Goal: Information Seeking & Learning: Learn about a topic

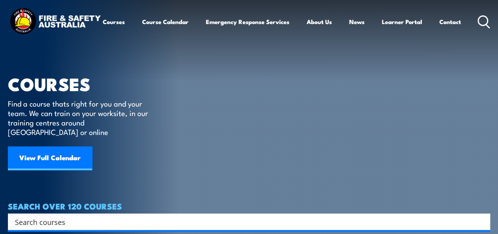
click at [102, 216] on input "Search input" at bounding box center [244, 222] width 458 height 12
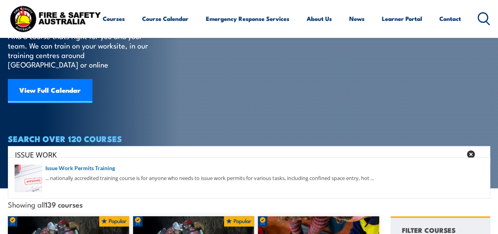
scroll to position [118, 0]
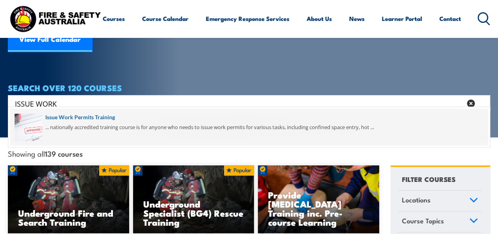
type input "ISSUE WORK"
click at [102, 117] on span at bounding box center [249, 126] width 478 height 37
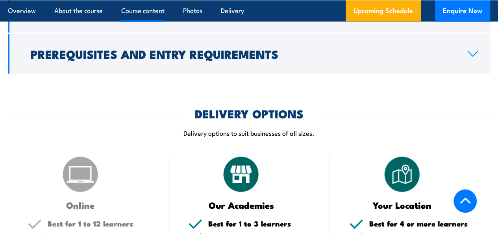
scroll to position [816, 0]
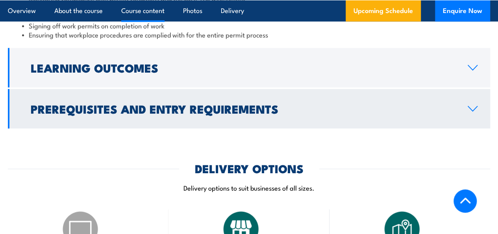
click at [474, 112] on icon at bounding box center [473, 109] width 11 height 6
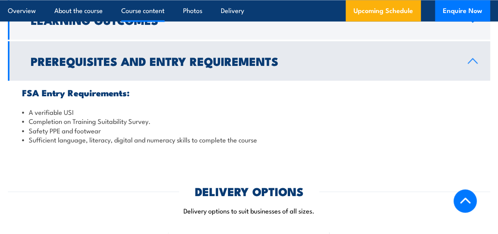
scroll to position [773, 0]
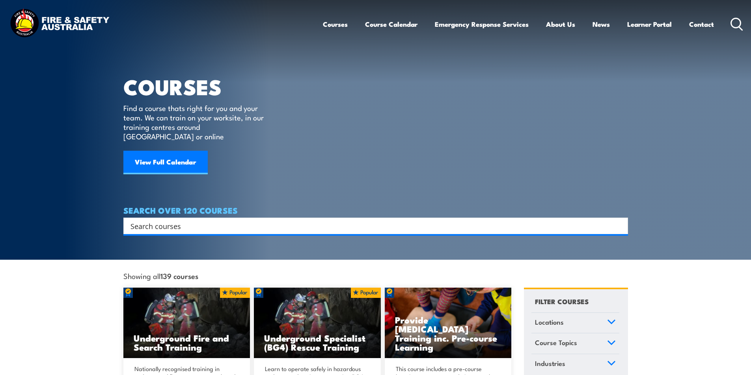
click at [160, 220] on input "Search input" at bounding box center [370, 226] width 480 height 12
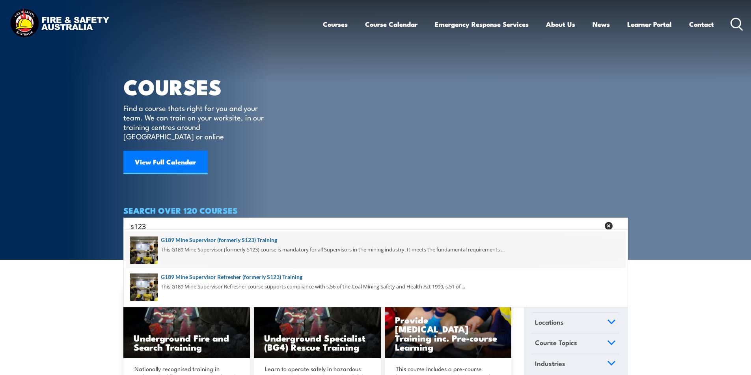
type input "s123"
click at [235, 238] on span at bounding box center [376, 250] width 500 height 37
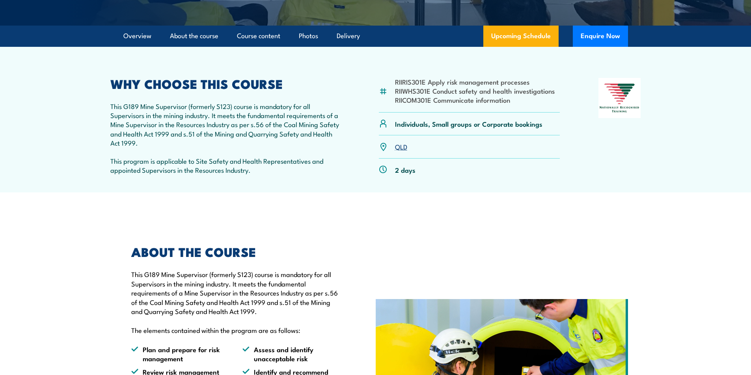
scroll to position [236, 0]
click at [399, 148] on link "QLD" at bounding box center [401, 146] width 12 height 9
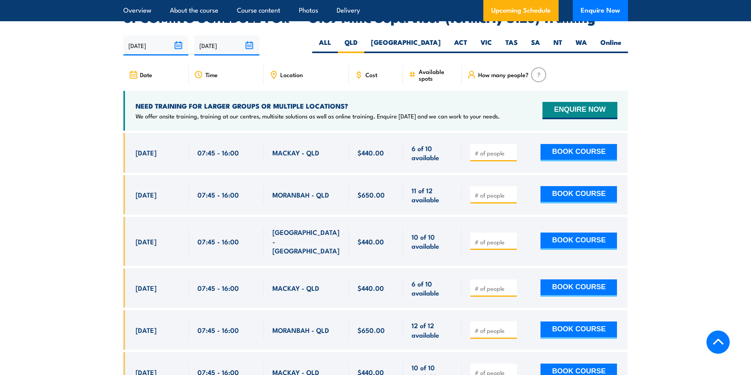
click at [493, 149] on input "number" at bounding box center [493, 153] width 39 height 8
type input "1"
click at [561, 144] on button "BOOK COURSE" at bounding box center [578, 152] width 76 height 17
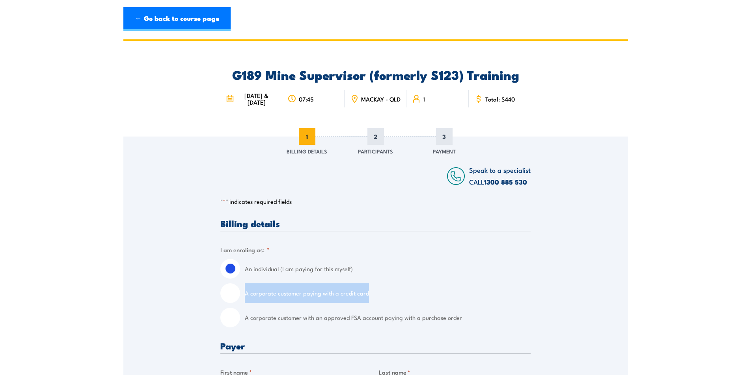
drag, startPoint x: 246, startPoint y: 300, endPoint x: 368, endPoint y: 302, distance: 122.2
click at [368, 302] on label "A corporate customer paying with a credit card" at bounding box center [388, 294] width 286 height 20
copy label "A corporate customer paying with a credit card"
click at [151, 16] on link "← Go back to course page" at bounding box center [176, 19] width 107 height 24
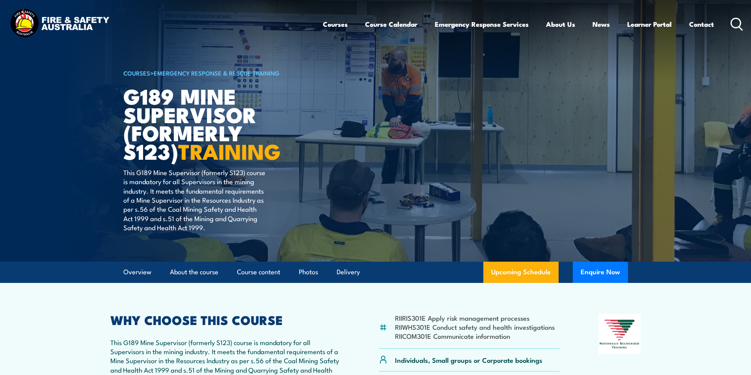
click at [734, 20] on icon at bounding box center [736, 24] width 13 height 13
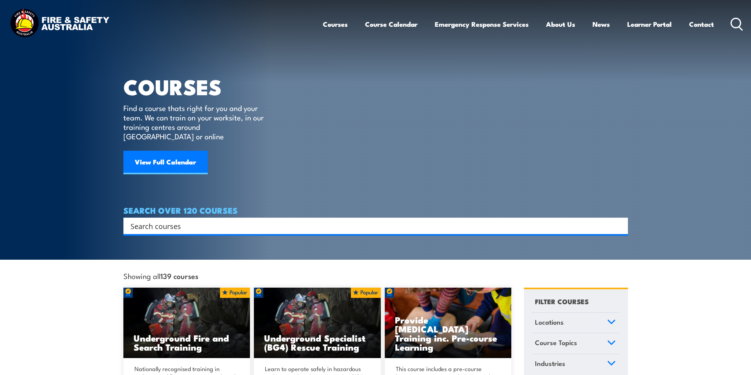
click at [145, 220] on input "Search input" at bounding box center [370, 226] width 480 height 12
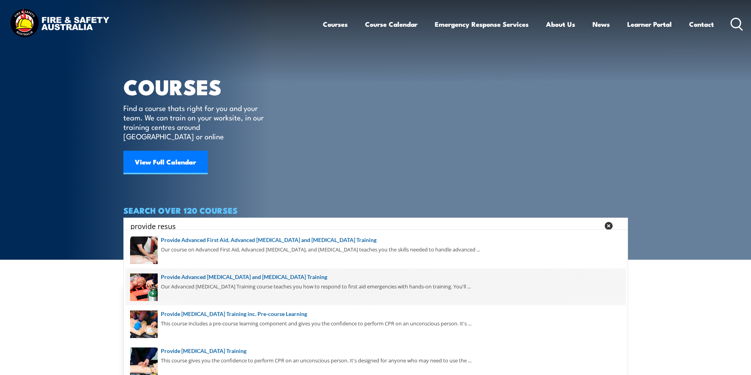
type input "provide resus"
click at [223, 278] on span at bounding box center [376, 287] width 500 height 37
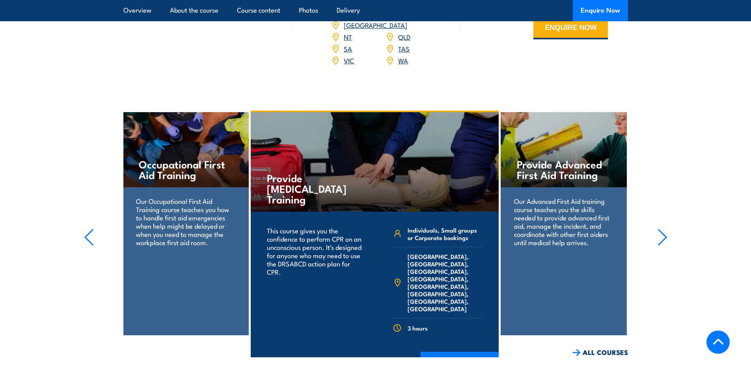
scroll to position [1103, 0]
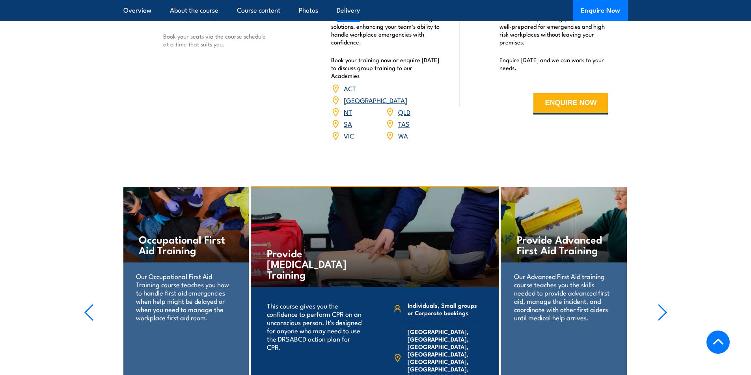
click at [403, 140] on link "WA" at bounding box center [403, 135] width 10 height 9
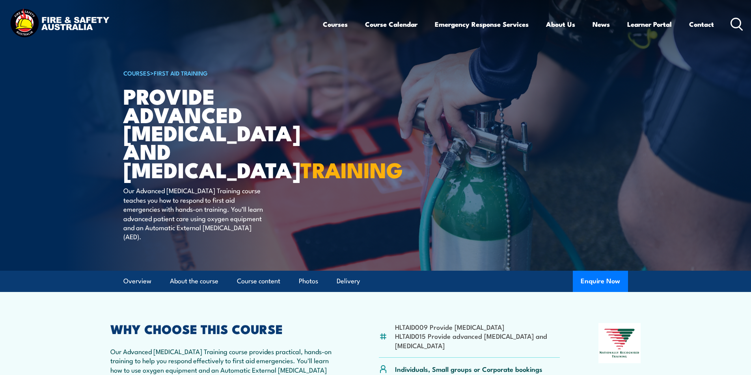
click at [736, 24] on icon at bounding box center [736, 24] width 13 height 13
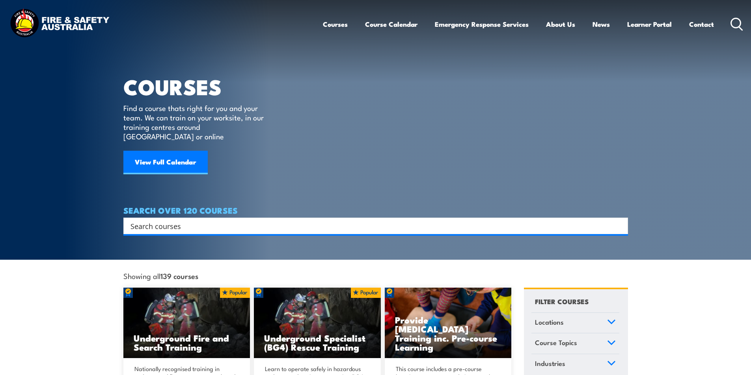
click at [165, 220] on input "Search input" at bounding box center [370, 226] width 480 height 12
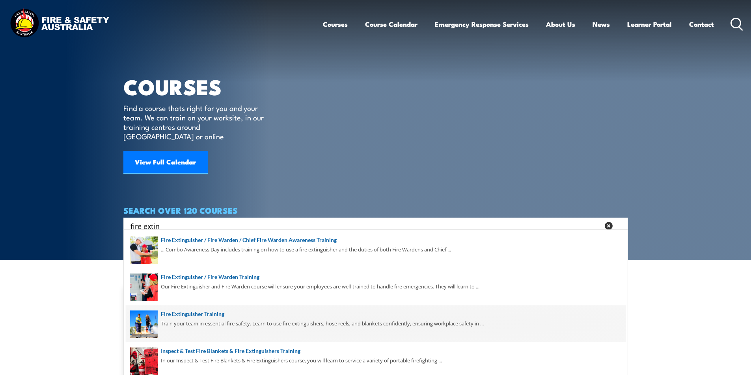
type input "fire extin"
click at [214, 312] on span at bounding box center [376, 324] width 500 height 37
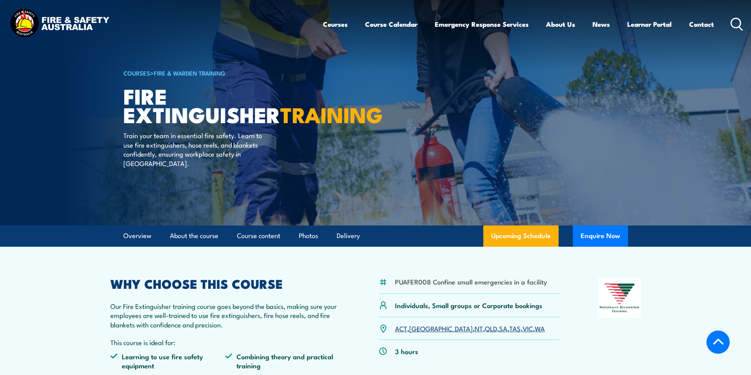
scroll to position [158, 0]
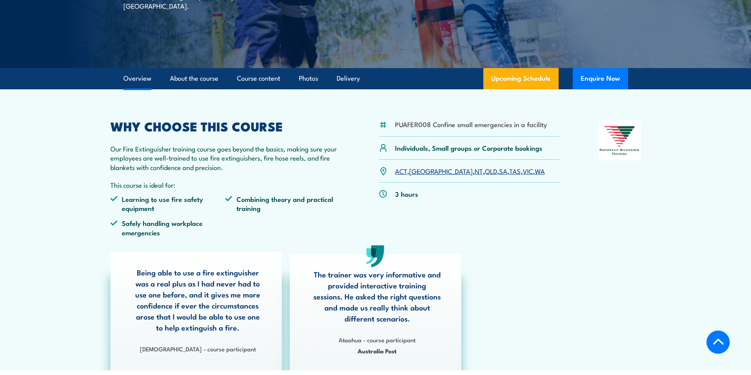
click at [485, 171] on link "QLD" at bounding box center [491, 170] width 12 height 9
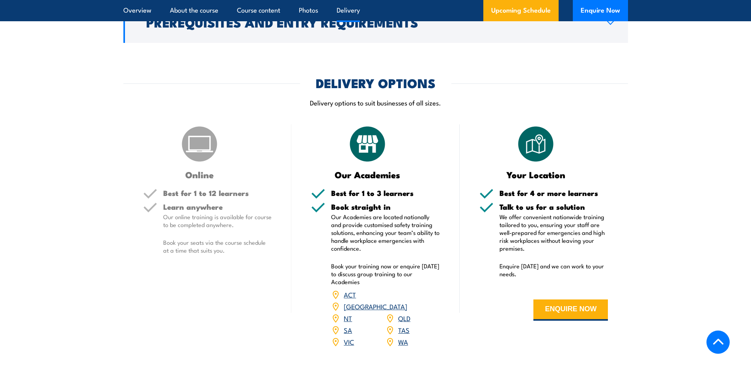
scroll to position [810, 0]
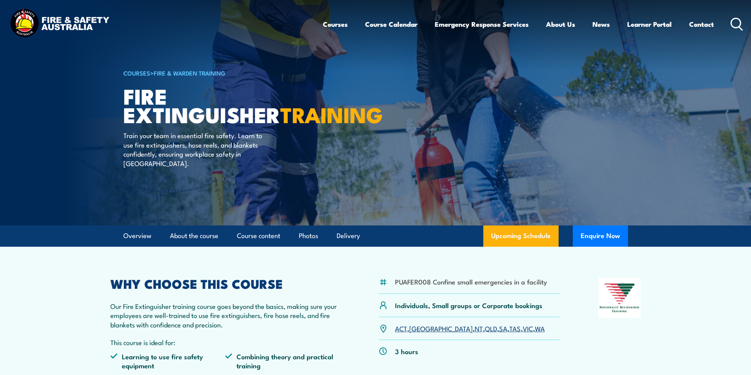
click at [734, 21] on icon at bounding box center [736, 24] width 13 height 13
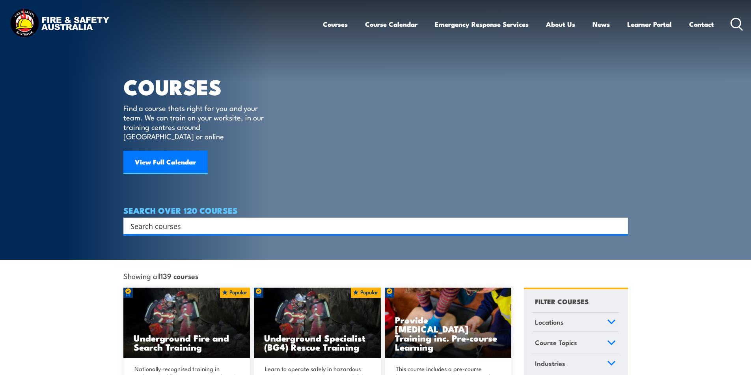
click at [157, 221] on input "Search input" at bounding box center [370, 226] width 480 height 12
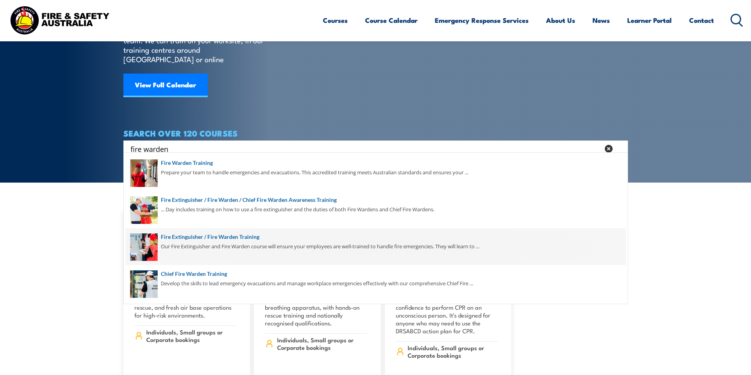
scroll to position [79, 0]
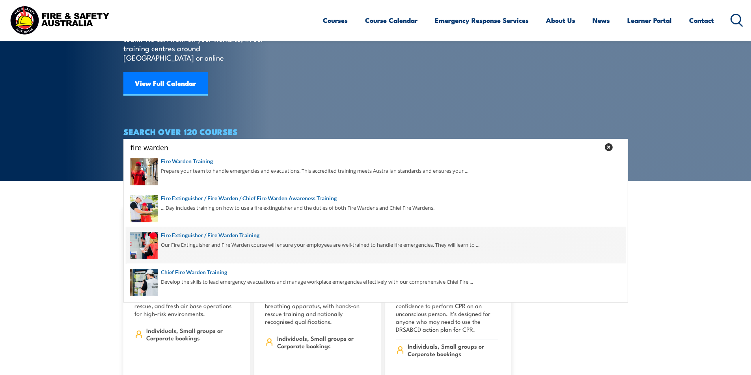
type input "fire warden"
click at [189, 235] on span at bounding box center [376, 245] width 500 height 37
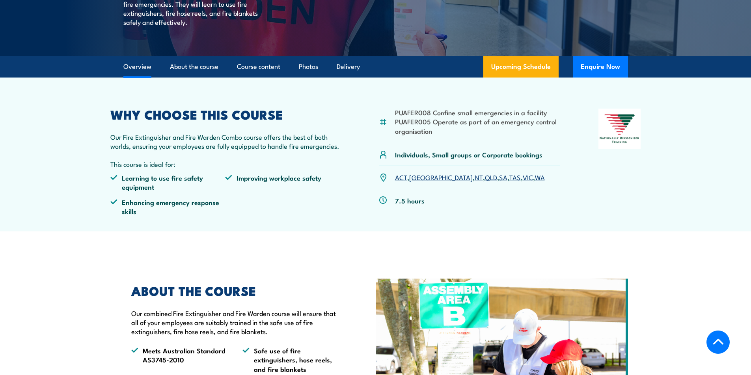
scroll to position [197, 0]
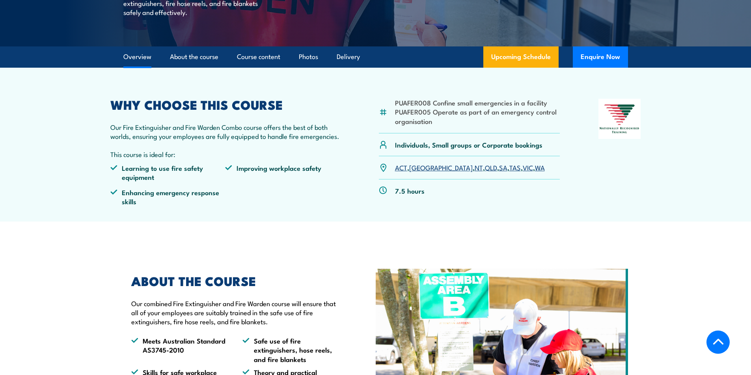
click at [485, 168] on link "QLD" at bounding box center [491, 167] width 12 height 9
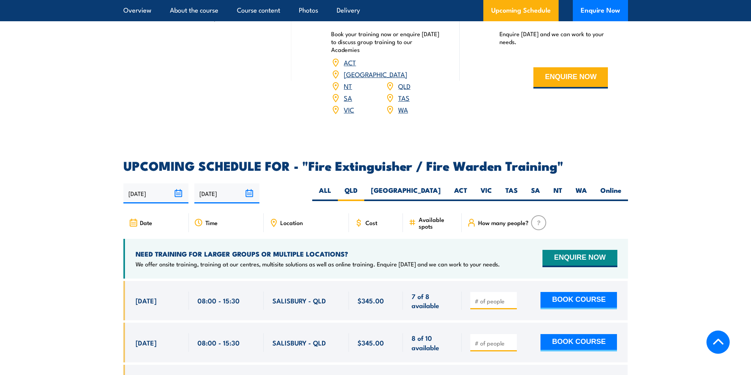
scroll to position [1018, 0]
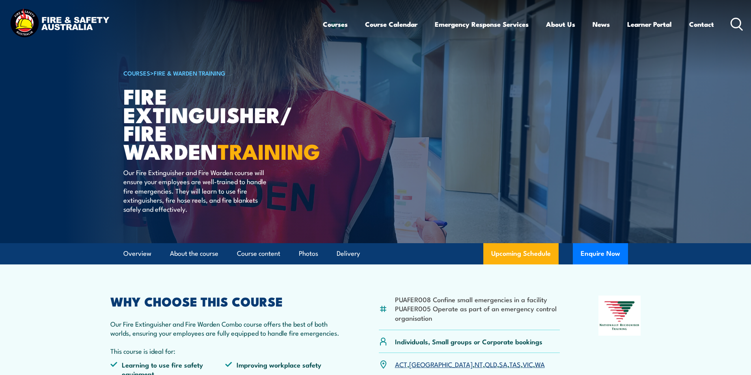
click at [735, 22] on icon at bounding box center [736, 24] width 13 height 13
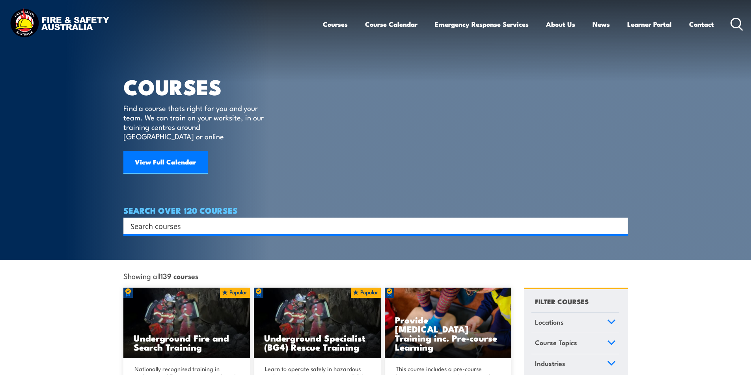
click at [191, 220] on input "Search input" at bounding box center [370, 226] width 480 height 12
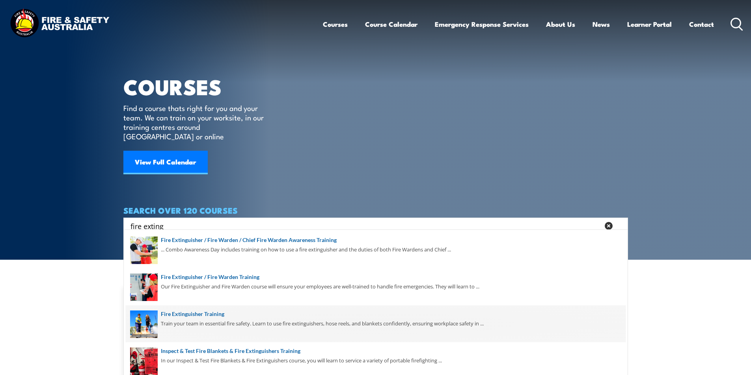
type input "fire exting"
click at [210, 314] on span at bounding box center [376, 324] width 500 height 37
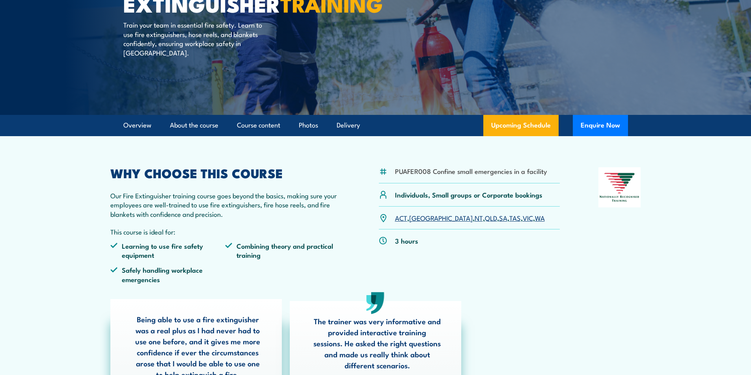
scroll to position [158, 0]
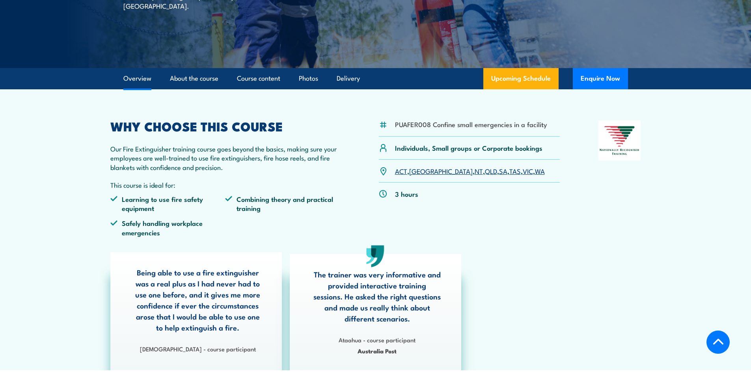
click at [485, 171] on link "QLD" at bounding box center [491, 170] width 12 height 9
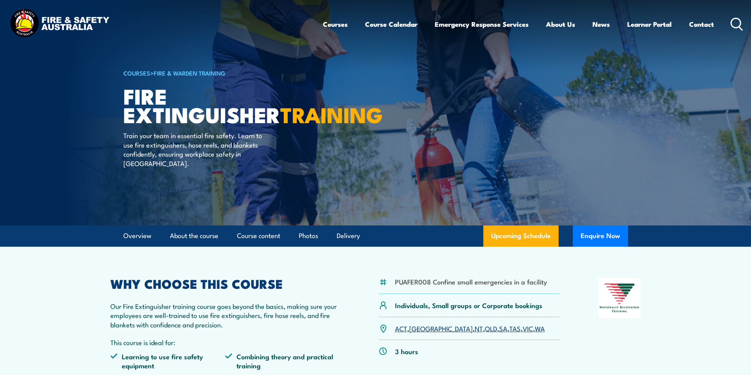
click at [736, 22] on icon at bounding box center [736, 24] width 13 height 13
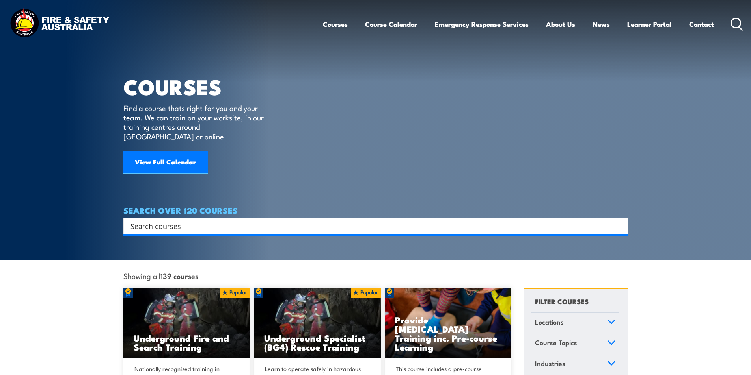
click at [172, 220] on input "Search input" at bounding box center [370, 226] width 480 height 12
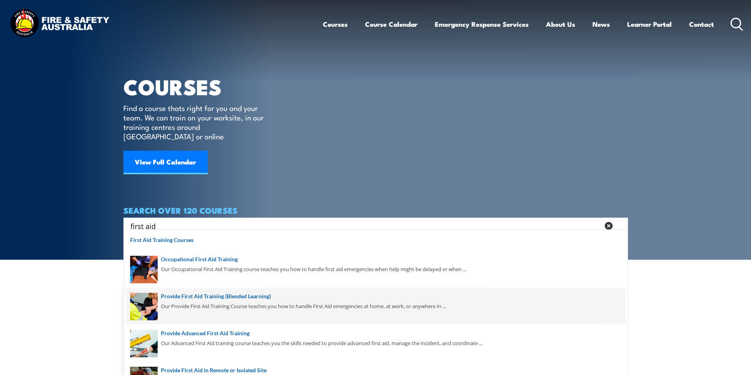
type input "first aid"
click at [239, 297] on span at bounding box center [376, 306] width 500 height 37
click at [255, 295] on span at bounding box center [376, 306] width 500 height 37
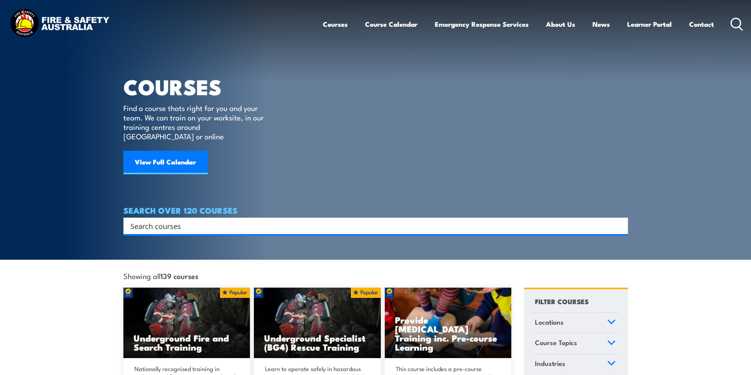
click at [177, 221] on input "Search input" at bounding box center [370, 226] width 480 height 12
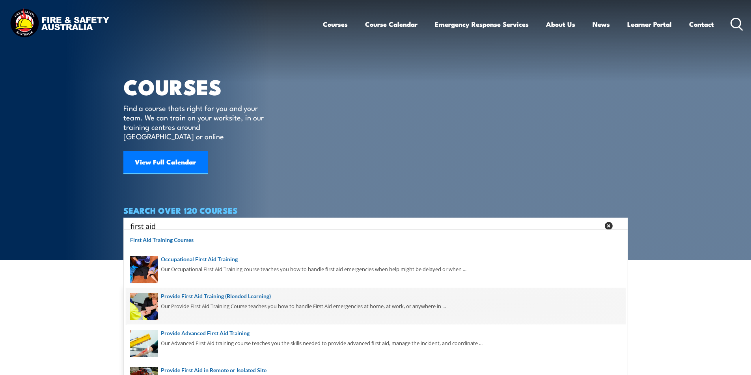
type input "first aid"
click at [259, 296] on span at bounding box center [376, 306] width 500 height 37
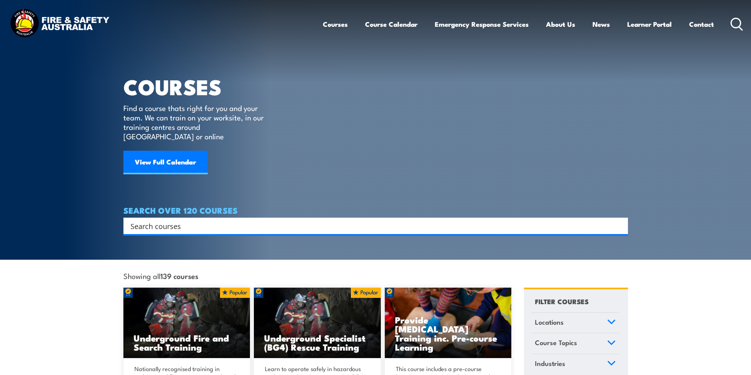
click at [166, 220] on input "Search input" at bounding box center [370, 226] width 480 height 12
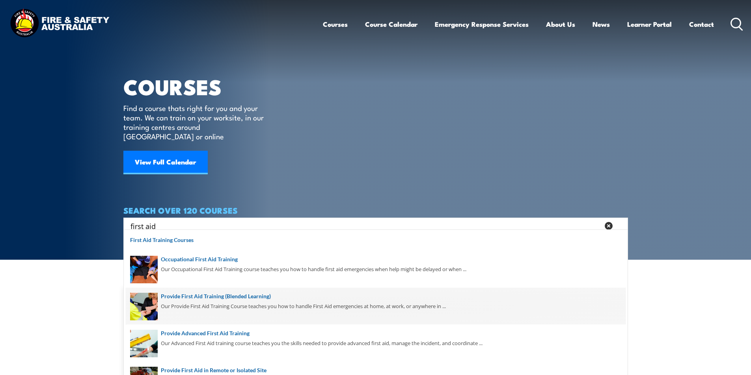
type input "first aid"
click at [249, 297] on span at bounding box center [376, 306] width 500 height 37
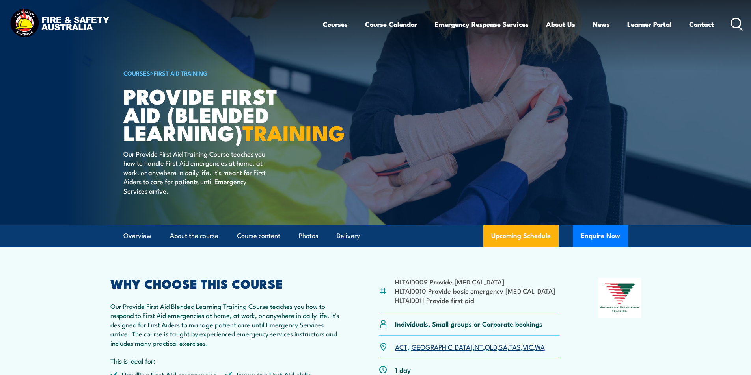
click at [735, 22] on icon at bounding box center [736, 24] width 13 height 13
